Goal: Task Accomplishment & Management: Complete application form

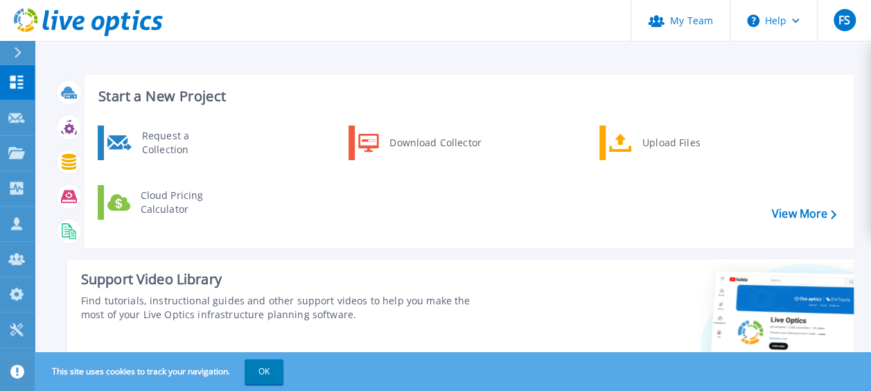
click at [159, 94] on h3 "Start a New Project" at bounding box center [467, 96] width 738 height 15
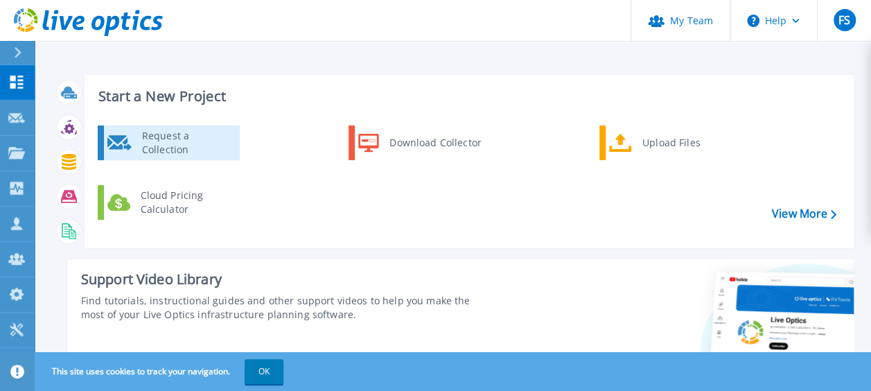
click at [180, 139] on div "Request a Collection" at bounding box center [185, 143] width 101 height 28
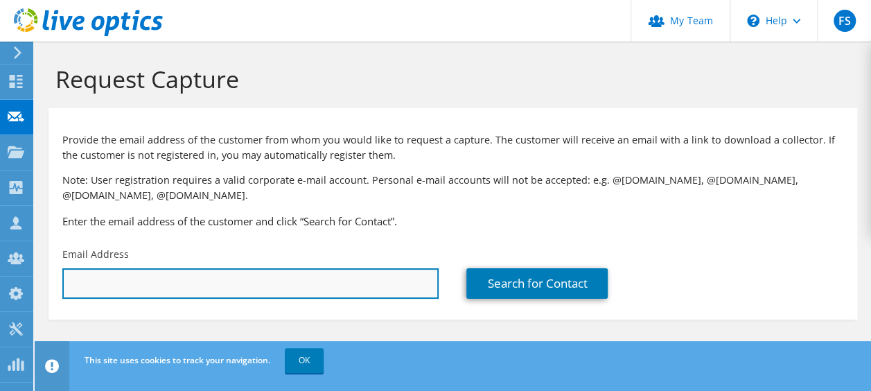
click at [148, 284] on input "text" at bounding box center [250, 283] width 376 height 31
paste input "Felipe Figueiredo <felipe.figueiredo@facilassist.com.br>"
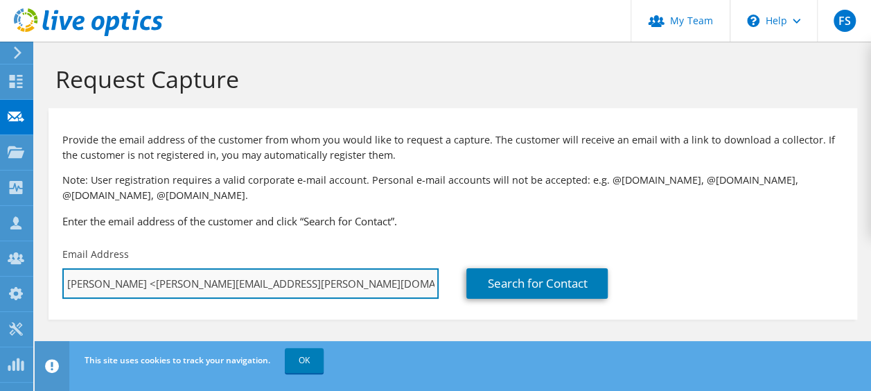
click at [157, 284] on input "Felipe Figueiredo <felipe.figueiredo@facilassist.com.br>" at bounding box center [250, 283] width 376 height 31
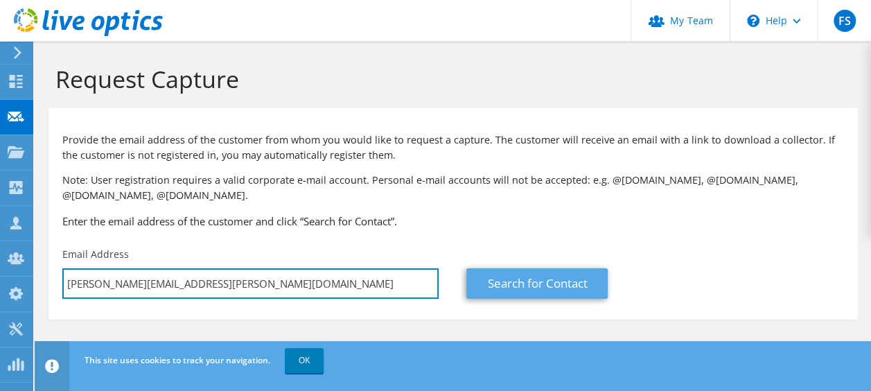
type input "felipe.figueiredo@facilassist.com.br"
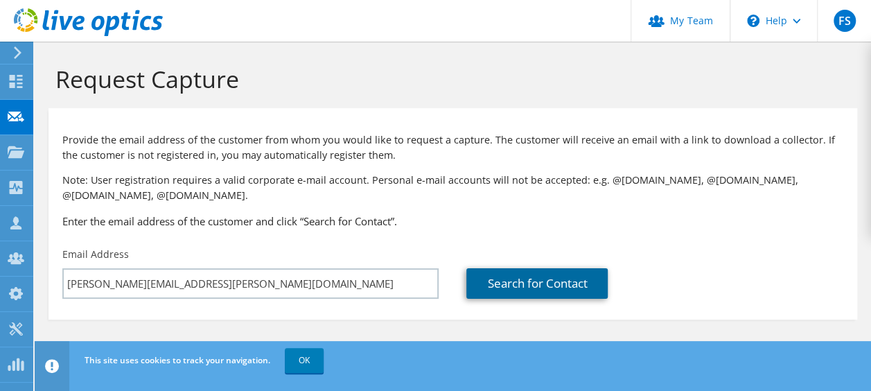
click at [516, 286] on link "Search for Contact" at bounding box center [537, 283] width 141 height 31
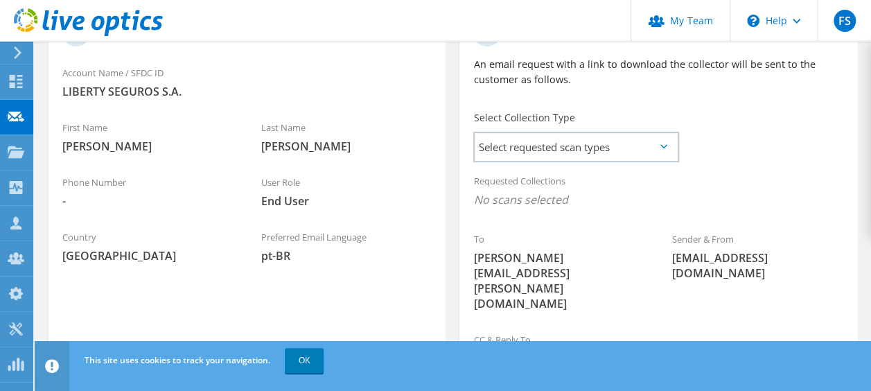
scroll to position [347, 0]
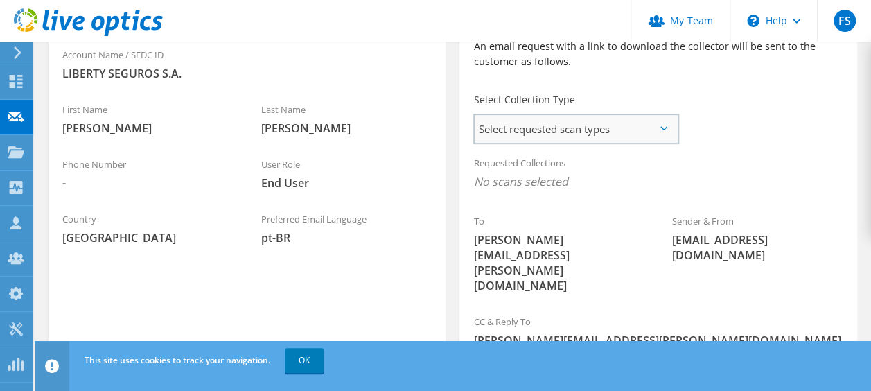
click at [574, 141] on span "Select requested scan types" at bounding box center [576, 129] width 202 height 28
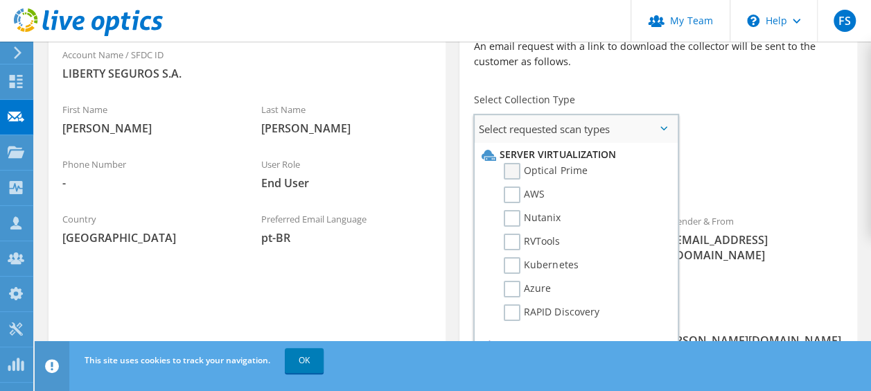
click at [559, 170] on label "Optical Prime" at bounding box center [545, 171] width 83 height 17
click at [0, 0] on input "Optical Prime" at bounding box center [0, 0] width 0 height 0
click at [767, 126] on div "To felipe.figueiredo@facilassist.com.br Sender & From liveoptics@liveoptics.com" at bounding box center [658, 153] width 397 height 318
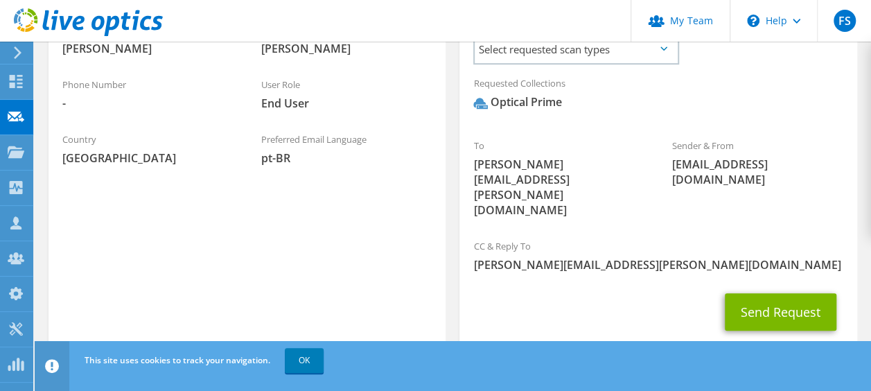
scroll to position [433, 0]
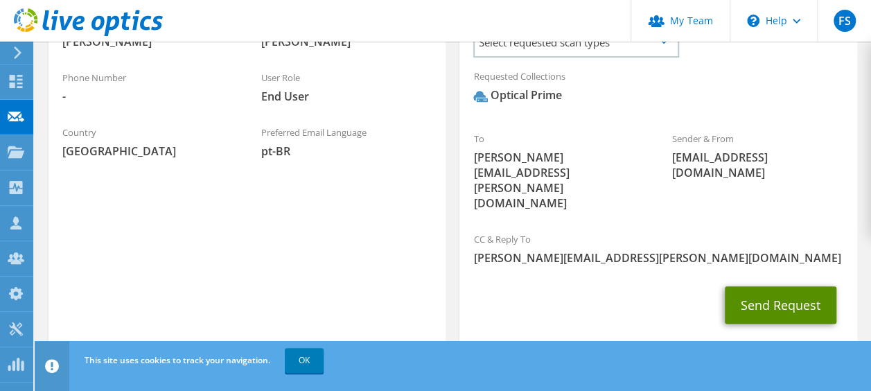
click at [761, 286] on button "Send Request" at bounding box center [781, 304] width 112 height 37
